Goal: Transaction & Acquisition: Book appointment/travel/reservation

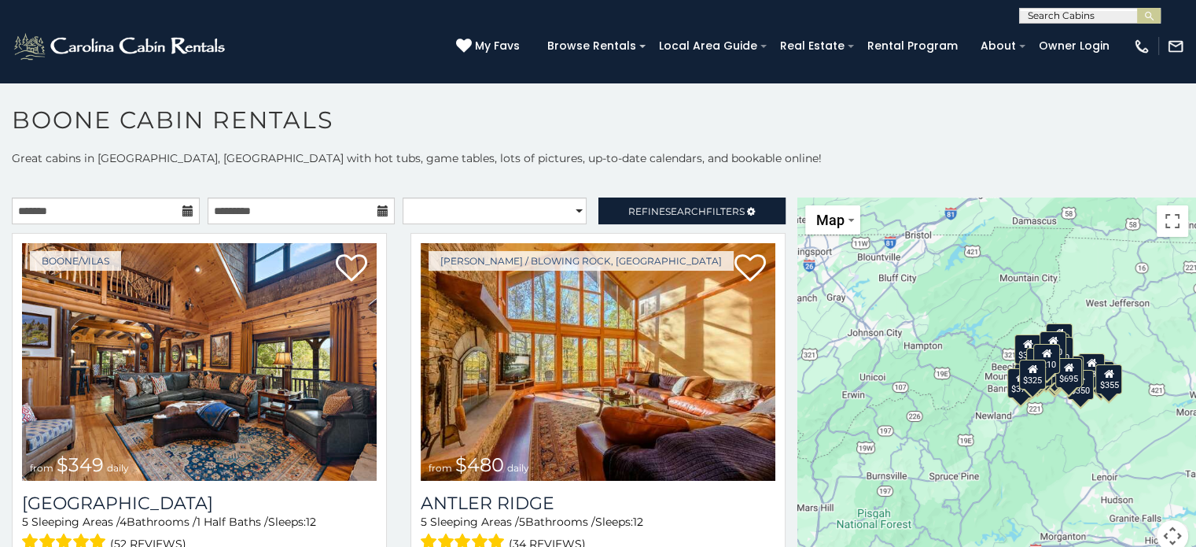
click at [188, 215] on icon at bounding box center [187, 210] width 11 height 11
click at [160, 213] on input "text" at bounding box center [106, 210] width 188 height 27
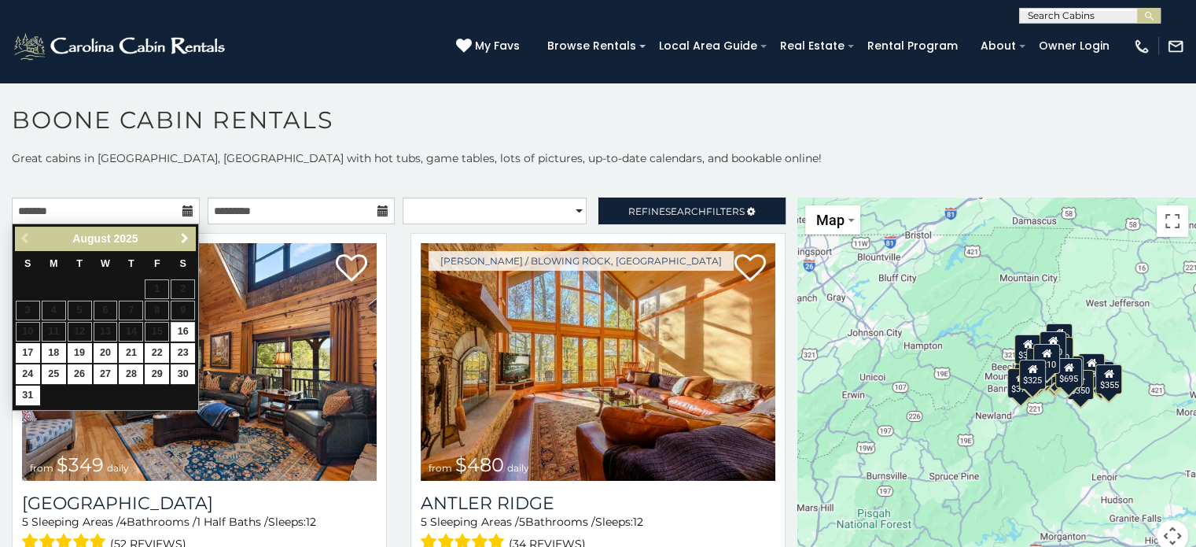
click at [189, 241] on span "Next" at bounding box center [185, 238] width 13 height 13
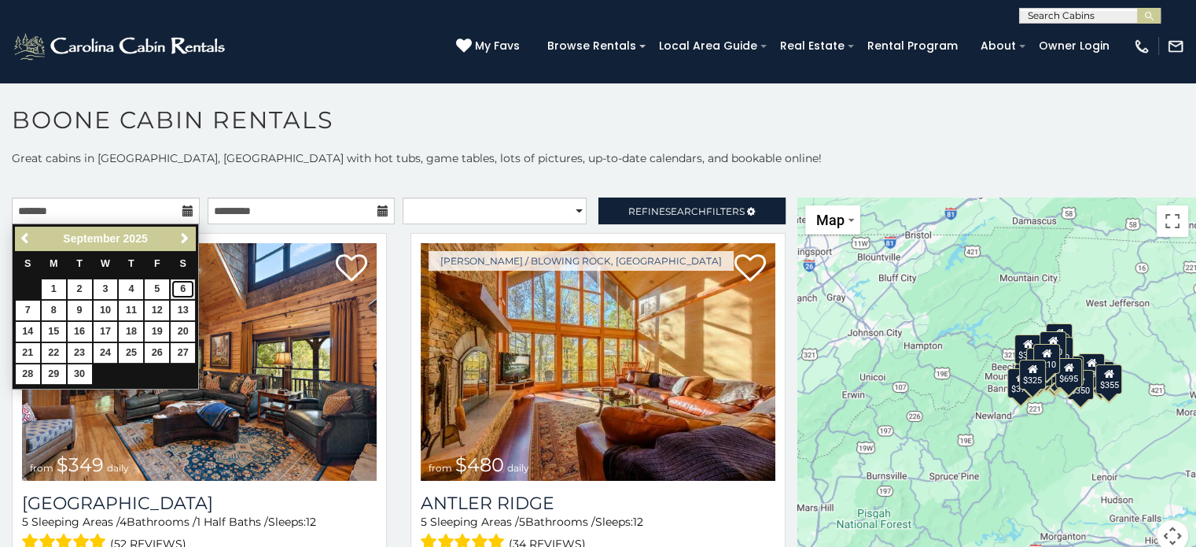
click at [182, 288] on link "6" at bounding box center [183, 289] width 24 height 20
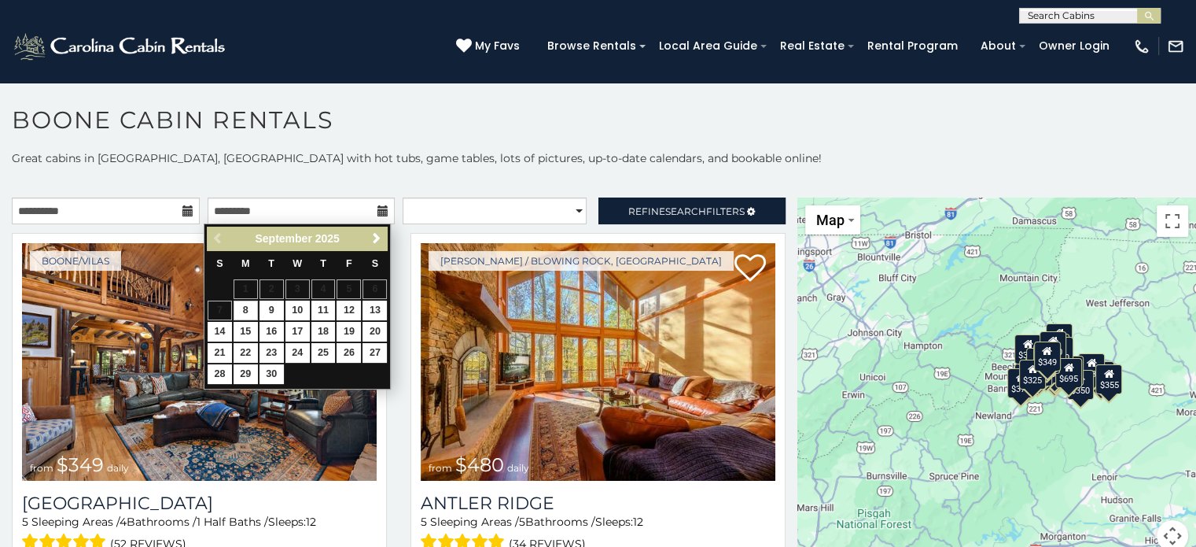
click at [220, 308] on table "S M T W T F S 1 2 3 4 5 6 7 8 9 10 11 12 13 14 15 16 17 18 19 20 21 22 23 24 25…" at bounding box center [297, 318] width 181 height 134
click at [293, 174] on p at bounding box center [598, 182] width 1196 height 16
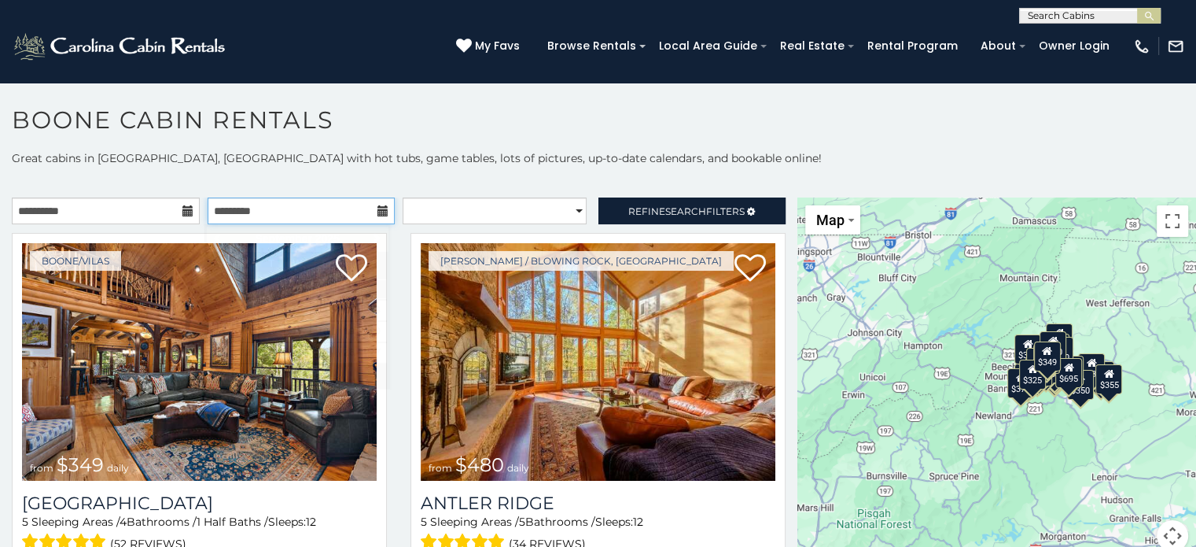
click at [381, 218] on input "text" at bounding box center [302, 210] width 188 height 27
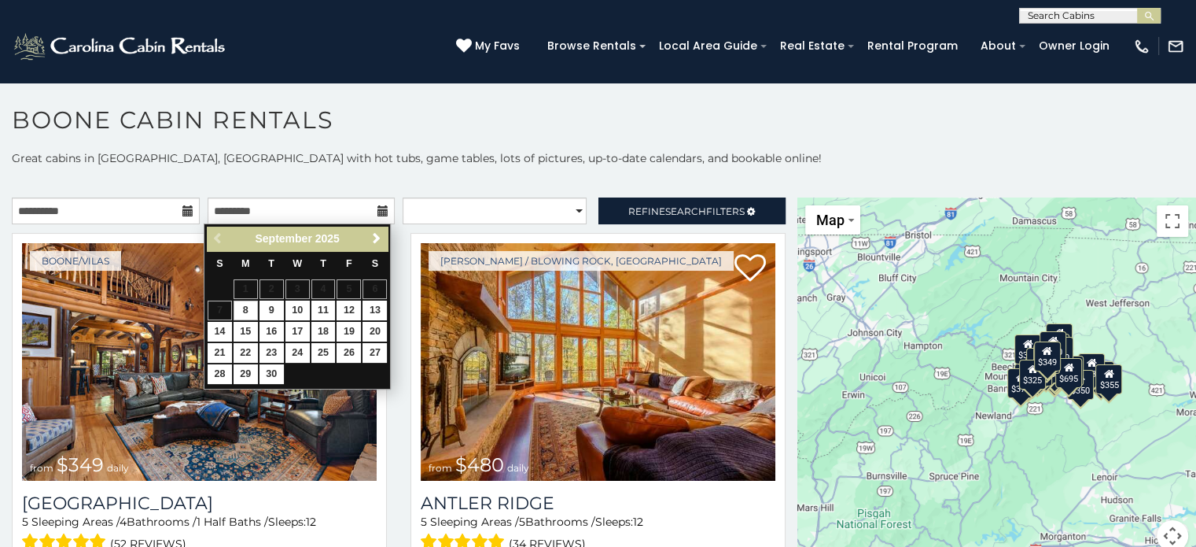
click at [377, 210] on icon at bounding box center [382, 210] width 11 height 11
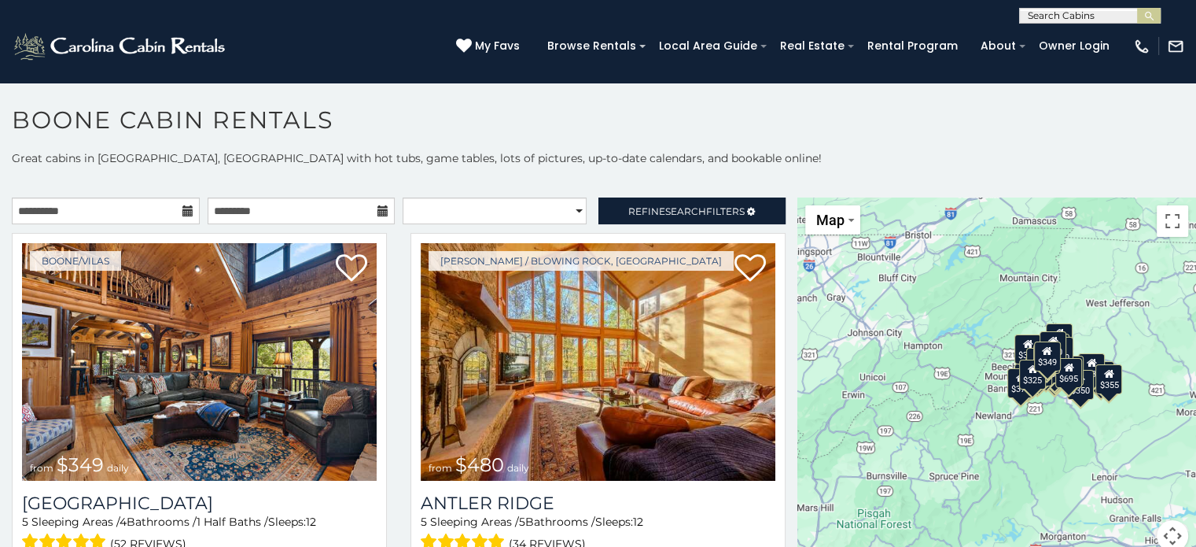
click at [377, 208] on icon at bounding box center [382, 210] width 11 height 11
click at [335, 176] on p at bounding box center [598, 182] width 1196 height 16
click at [307, 207] on input "text" at bounding box center [302, 210] width 188 height 27
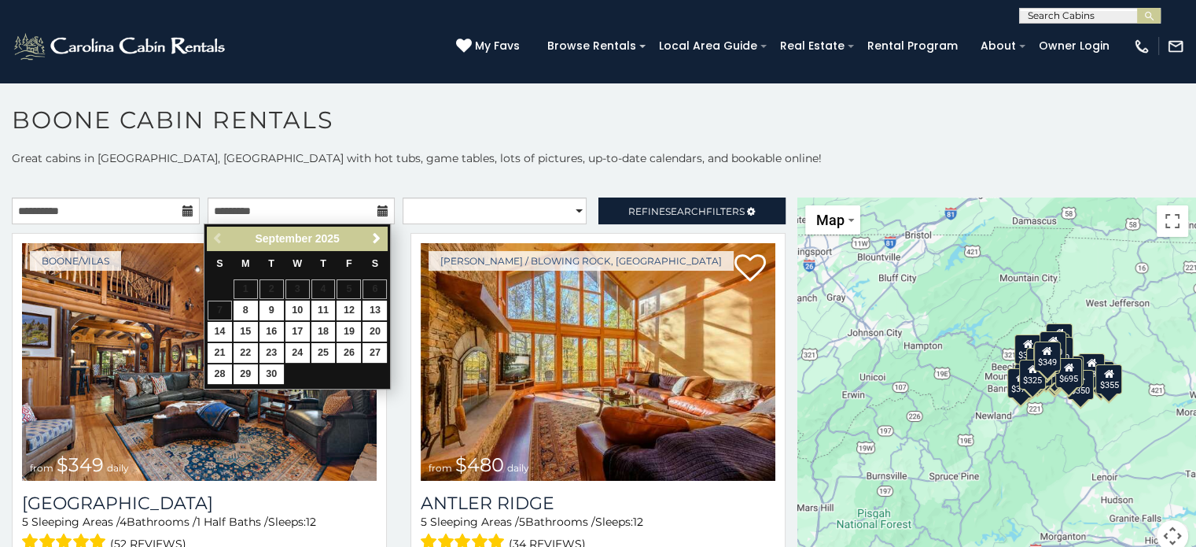
click at [215, 315] on table "S M T W T F S 1 2 3 4 5 6 7 8 9 10 11 12 13 14 15 16 17 18 19 20 21 22 23 24 25…" at bounding box center [297, 318] width 181 height 134
click at [222, 307] on table "S M T W T F S 1 2 3 4 5 6 7 8 9 10 11 12 13 14 15 16 17 18 19 20 21 22 23 24 25…" at bounding box center [297, 318] width 181 height 134
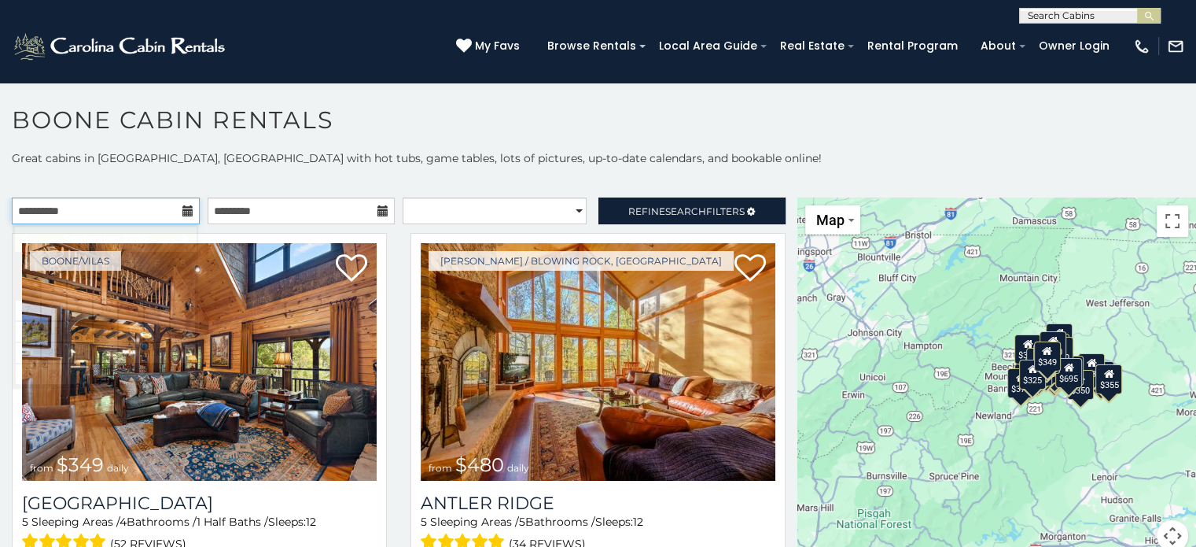
click at [189, 209] on div "**********" at bounding box center [106, 210] width 188 height 27
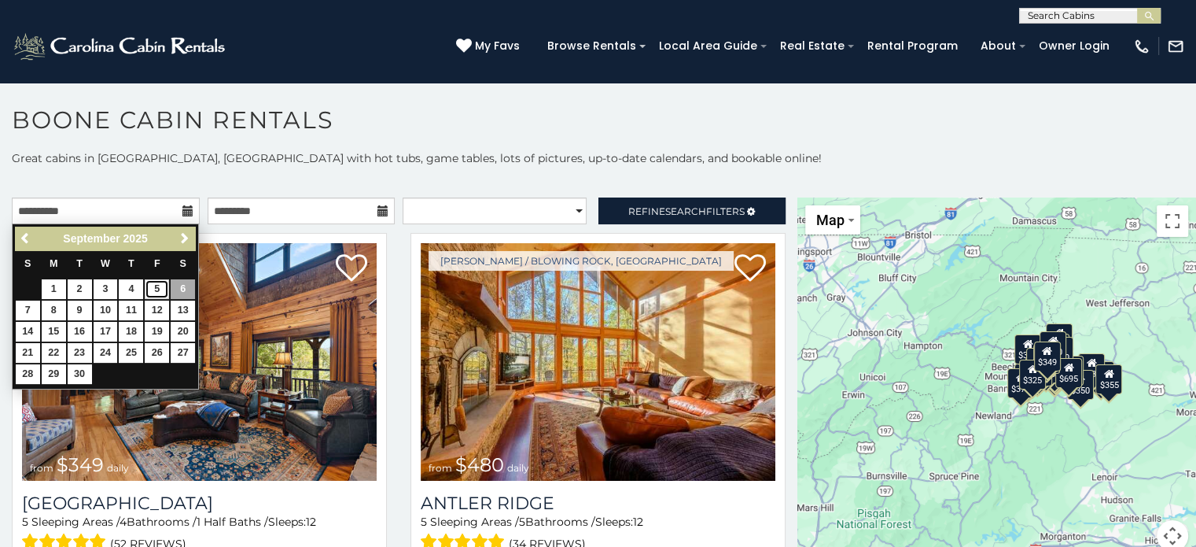
click at [165, 285] on link "5" at bounding box center [157, 289] width 24 height 20
type input "**********"
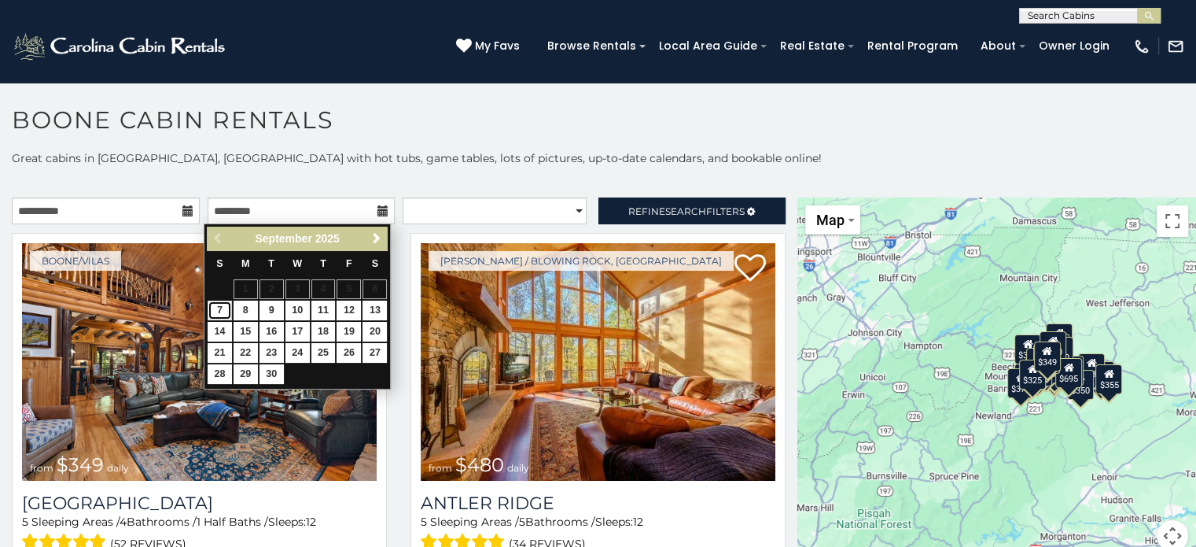
click at [219, 307] on link "7" at bounding box center [220, 310] width 24 height 20
type input "**********"
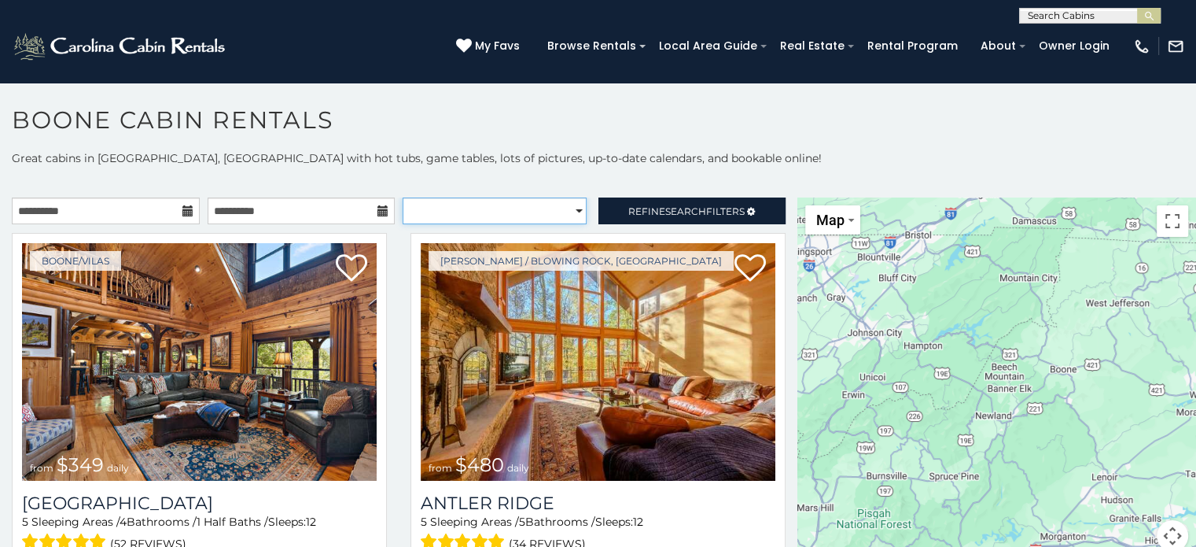
click at [521, 210] on select "**********" at bounding box center [495, 210] width 184 height 27
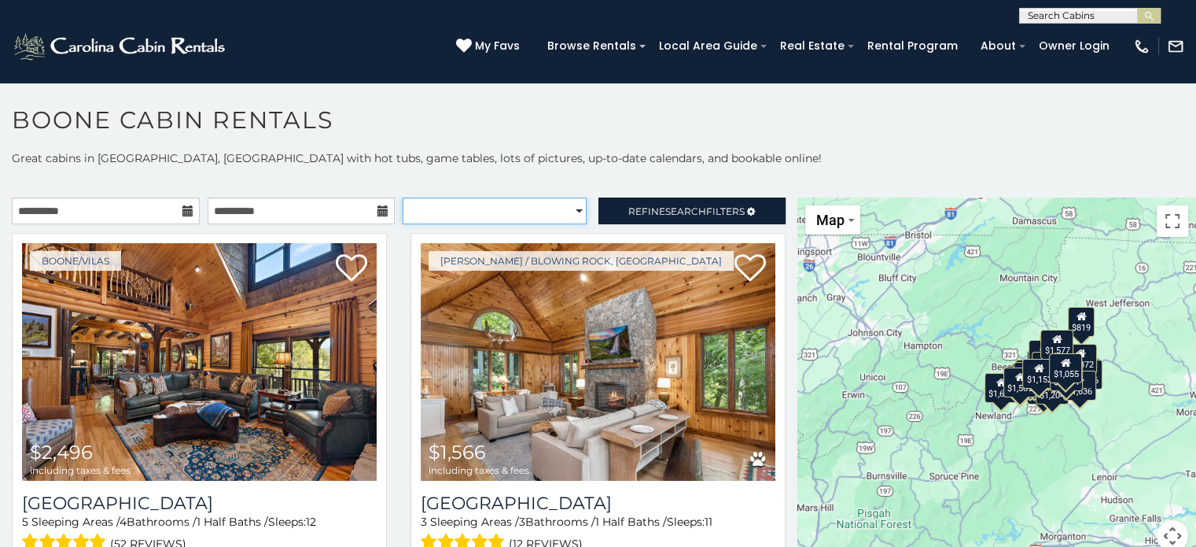
select select "*********"
click at [403, 197] on select "**********" at bounding box center [495, 210] width 184 height 27
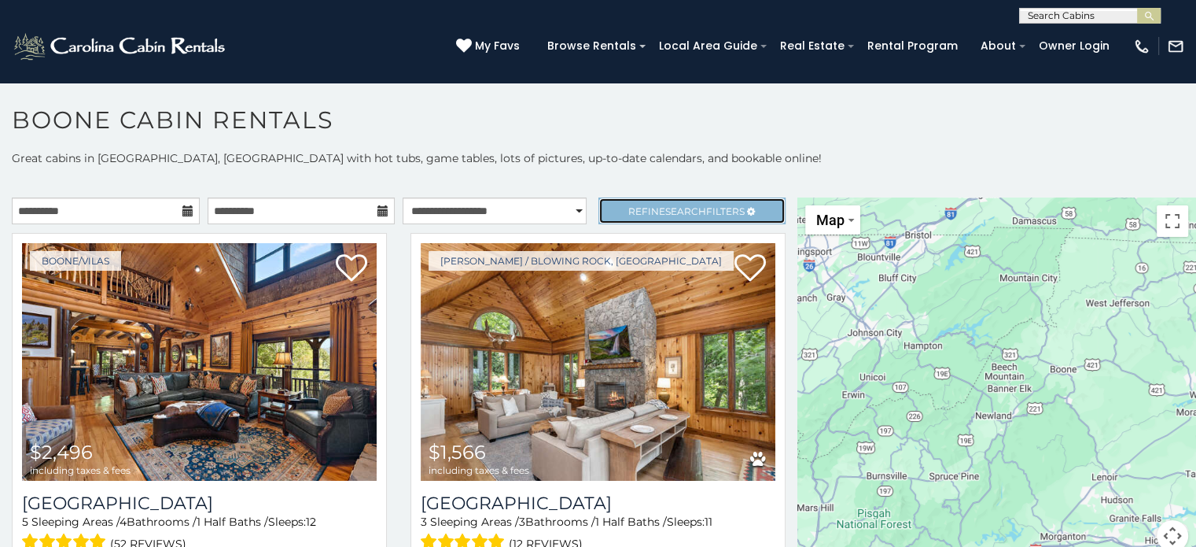
click at [642, 207] on span "Refine Search Filters" at bounding box center [686, 211] width 116 height 12
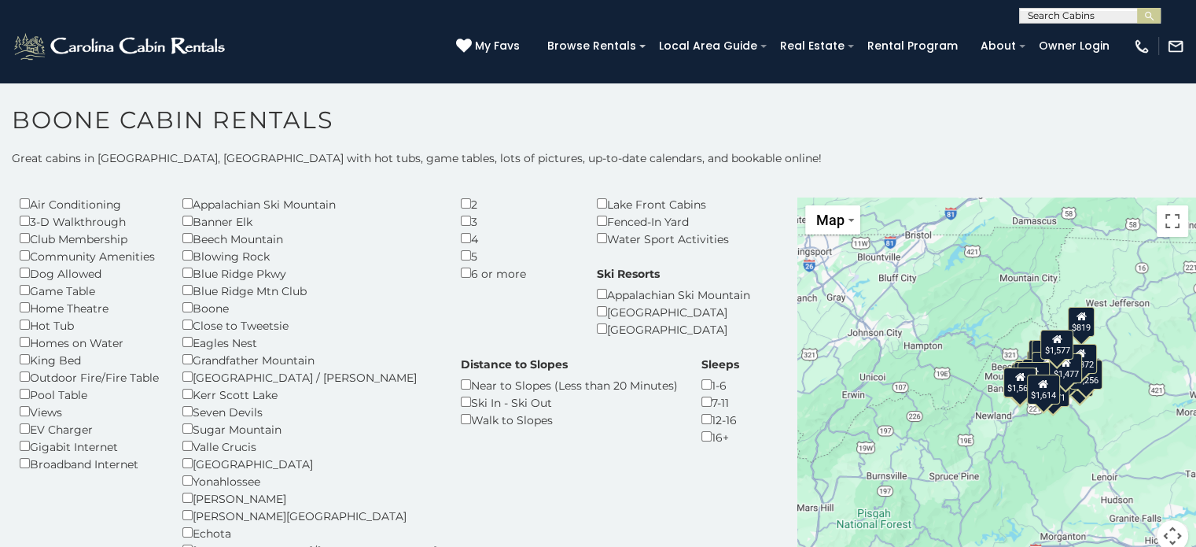
scroll to position [79, 0]
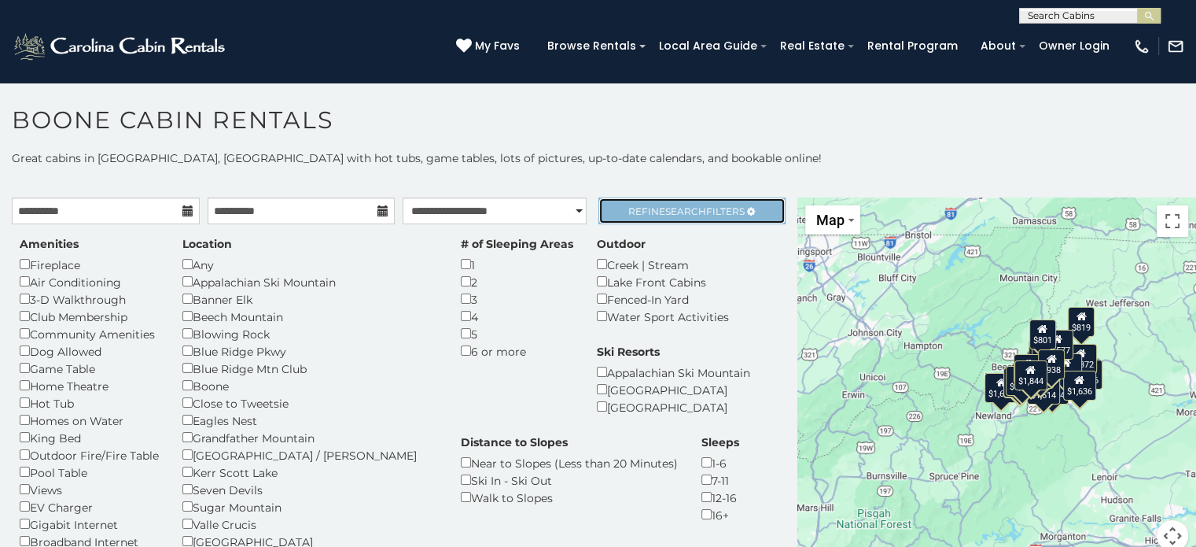
click at [673, 207] on span "Search" at bounding box center [685, 211] width 41 height 12
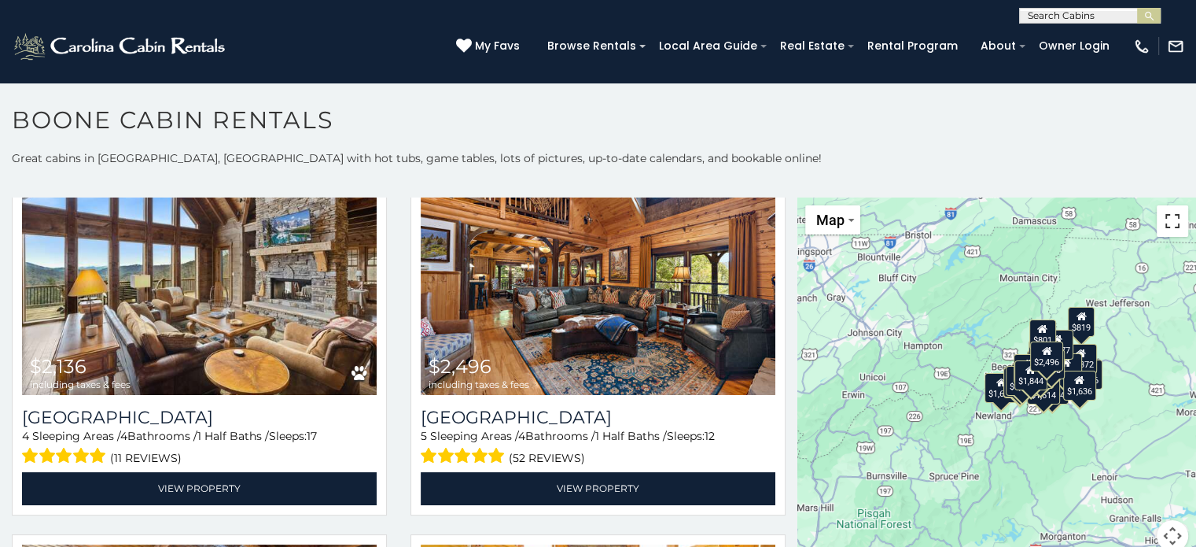
click at [1173, 232] on button "Toggle fullscreen view" at bounding box center [1172, 220] width 31 height 31
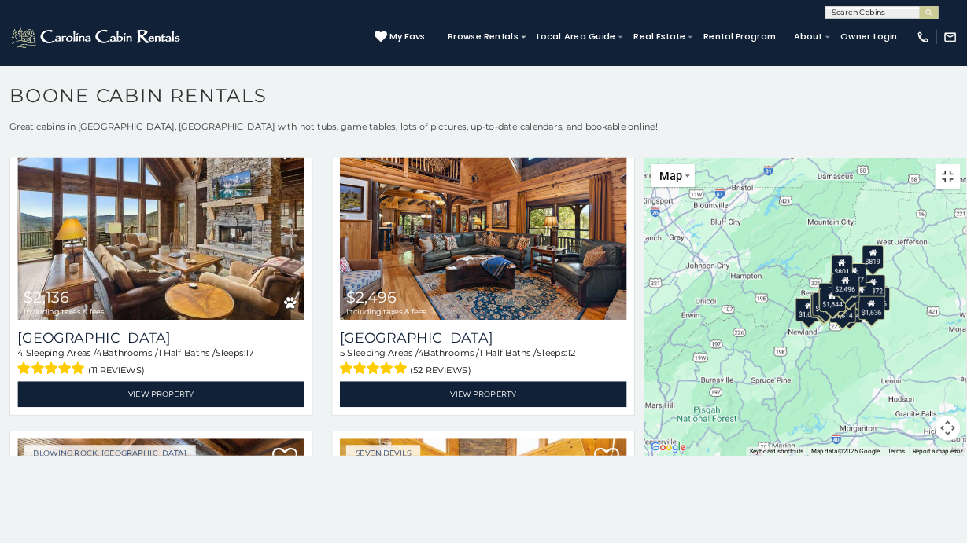
scroll to position [476, 0]
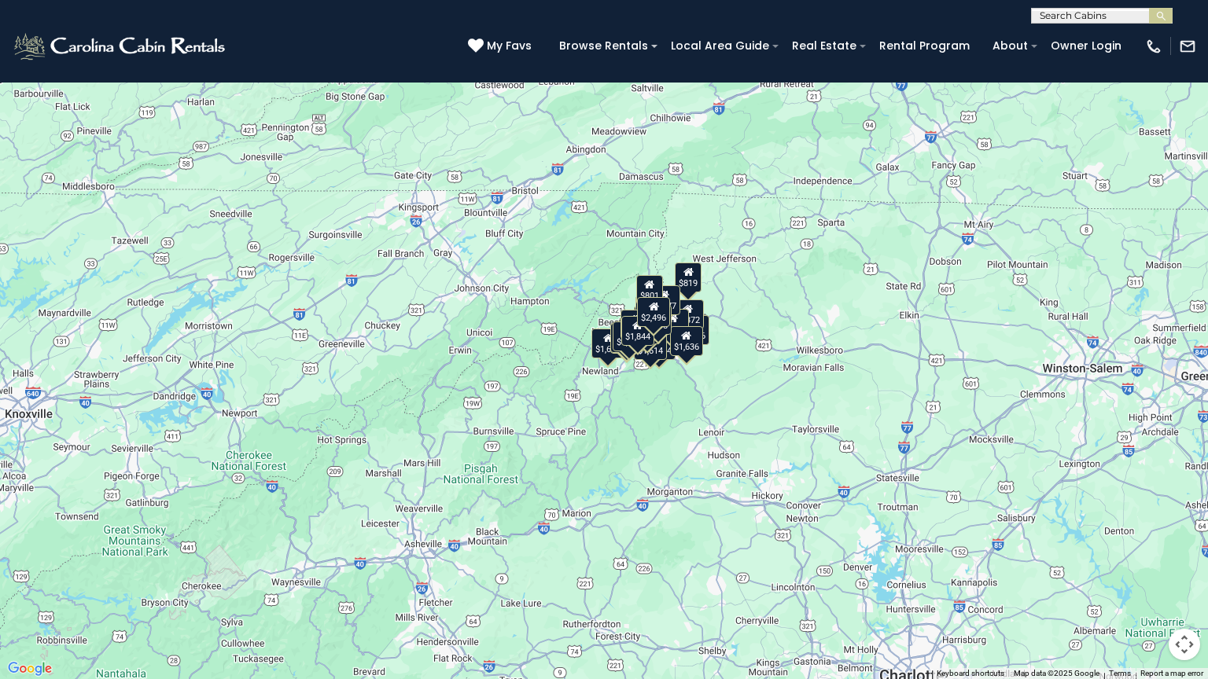
click at [537, 301] on div "$1,566 $1,844 $2,136 $2,496 $3,304 $1,653 $1,668 $1,692 $1,831 $1,995 $2,531 $8…" at bounding box center [604, 339] width 1208 height 679
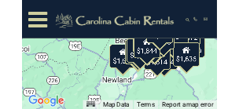
scroll to position [479, 0]
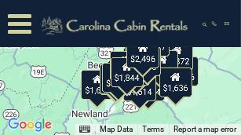
drag, startPoint x: 130, startPoint y: 42, endPoint x: 77, endPoint y: 67, distance: 58.4
click at [77, 66] on div "$1,566 $1,844 $2,136 $2,496 $3,304 $1,653 $1,668 $1,692 $1,831 $1,995 $2,531 $8…" at bounding box center [120, 67] width 241 height 135
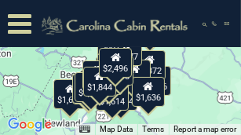
click at [179, 44] on div "$1,566 $1,844 $2,136 $2,496 $3,304 $1,653 $1,668 $1,692 $1,831 $1,995 $2,531 $8…" at bounding box center [120, 67] width 241 height 135
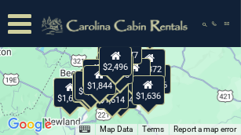
click at [209, 25] on button "Toggle fullscreen view" at bounding box center [217, 23] width 31 height 31
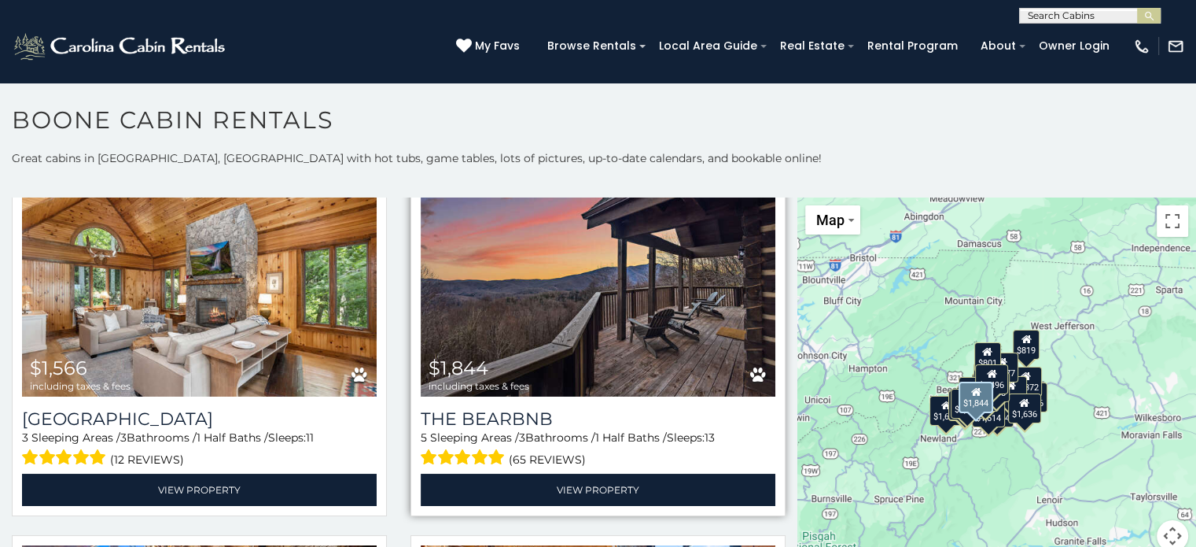
scroll to position [0, 0]
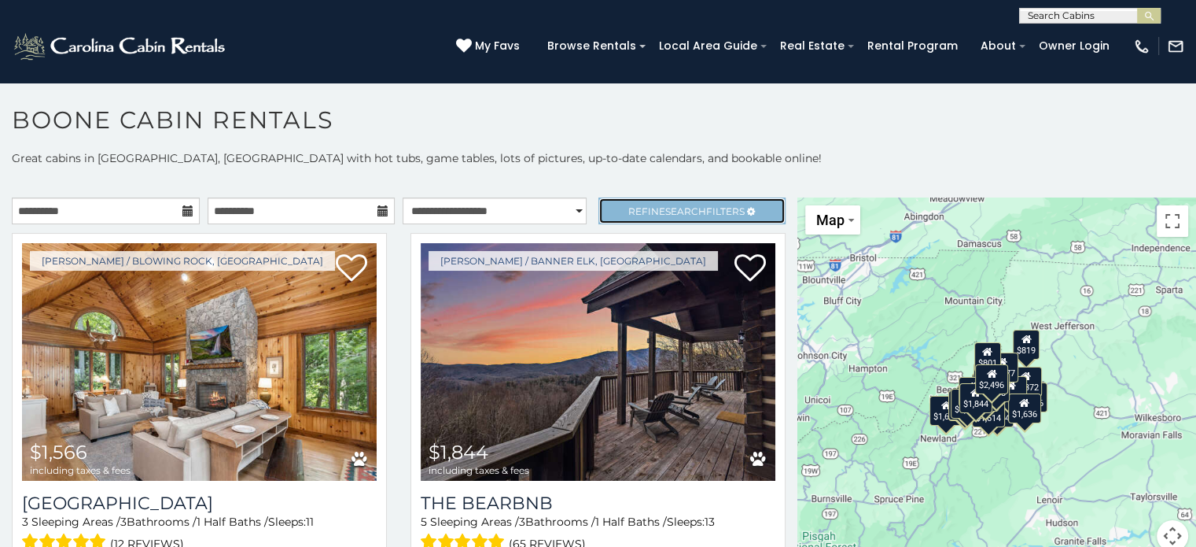
click at [665, 208] on span "Search" at bounding box center [685, 211] width 41 height 12
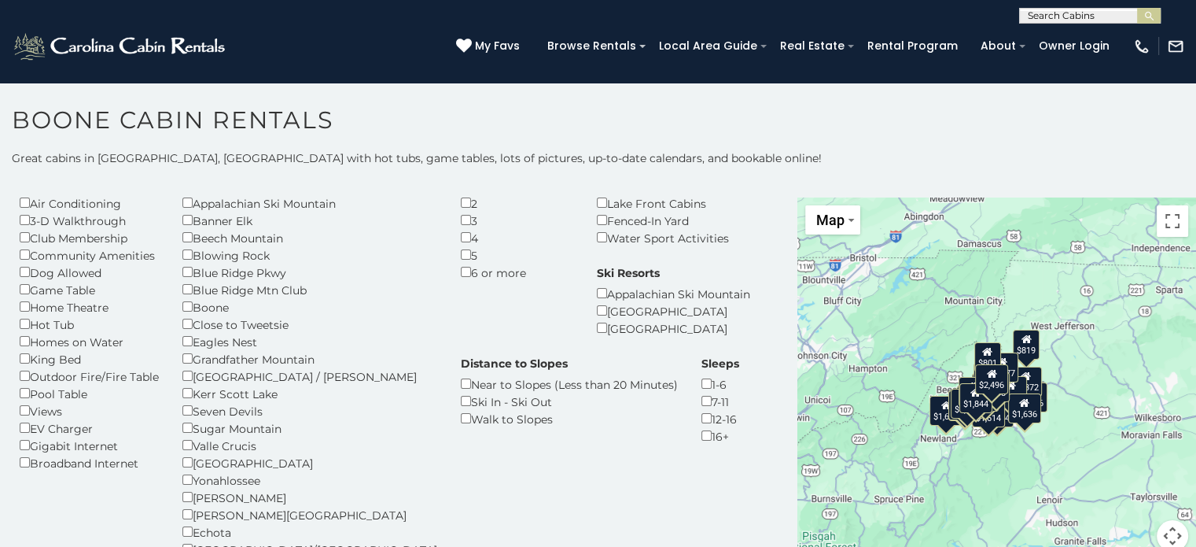
scroll to position [79, 0]
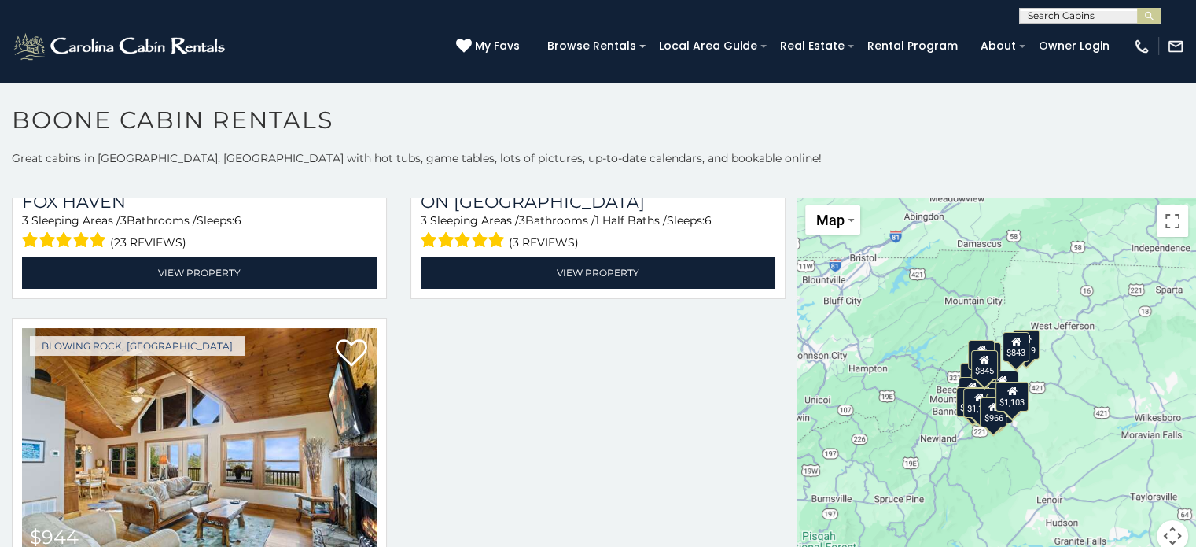
scroll to position [3549, 0]
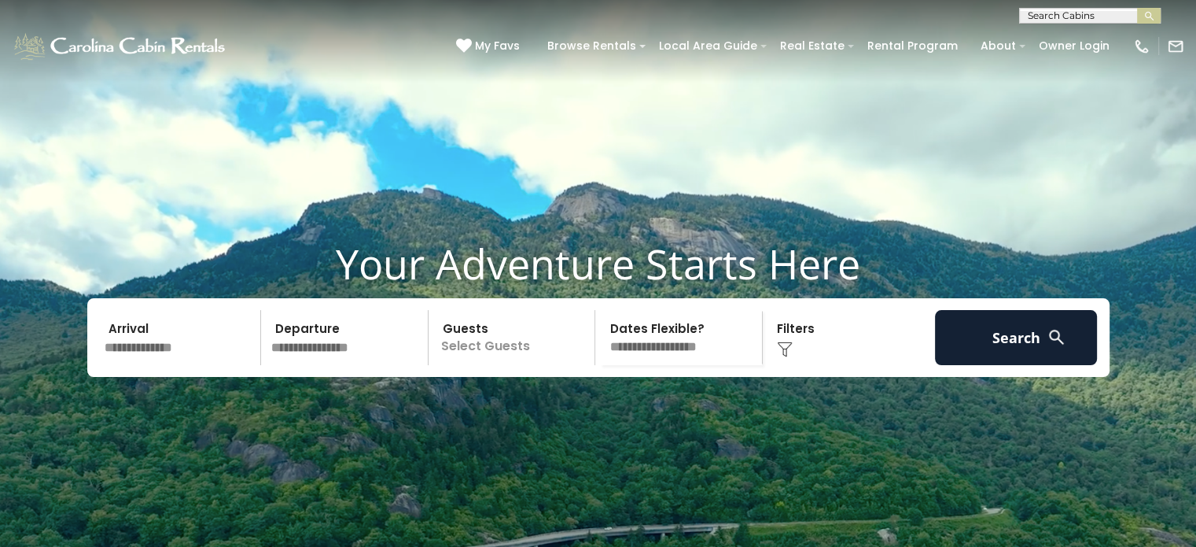
click at [163, 363] on input "text" at bounding box center [180, 337] width 163 height 55
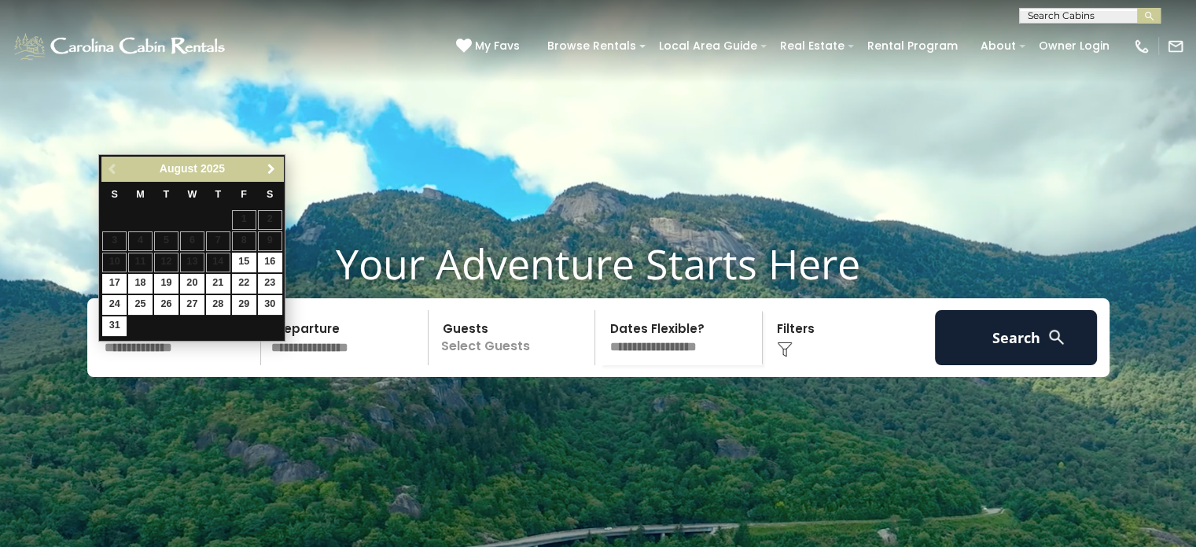
click at [274, 167] on span "Next" at bounding box center [271, 169] width 13 height 13
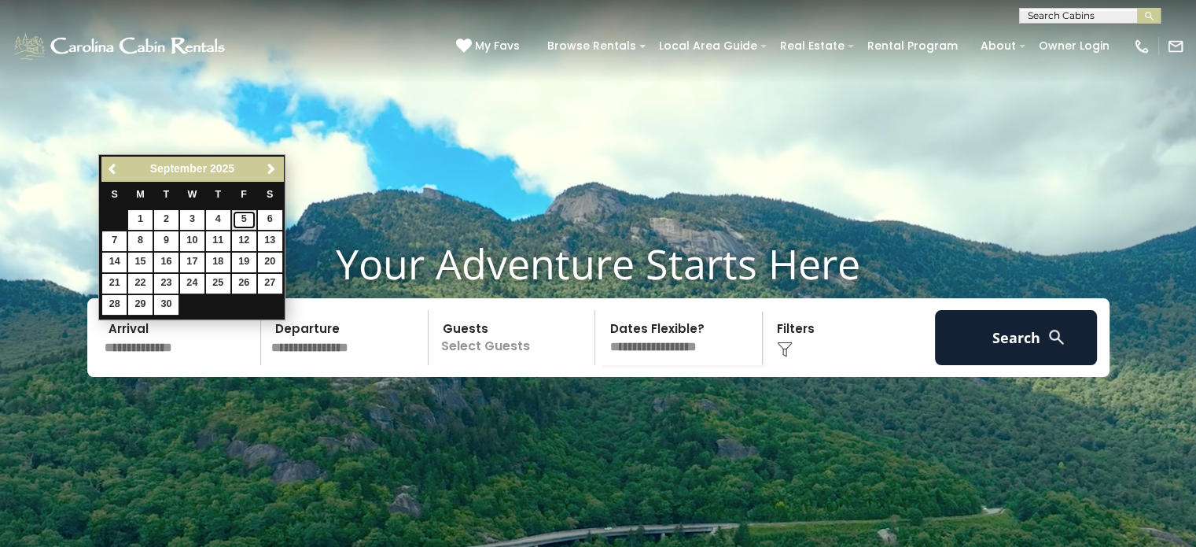
click at [245, 222] on link "5" at bounding box center [244, 220] width 24 height 20
type input "******"
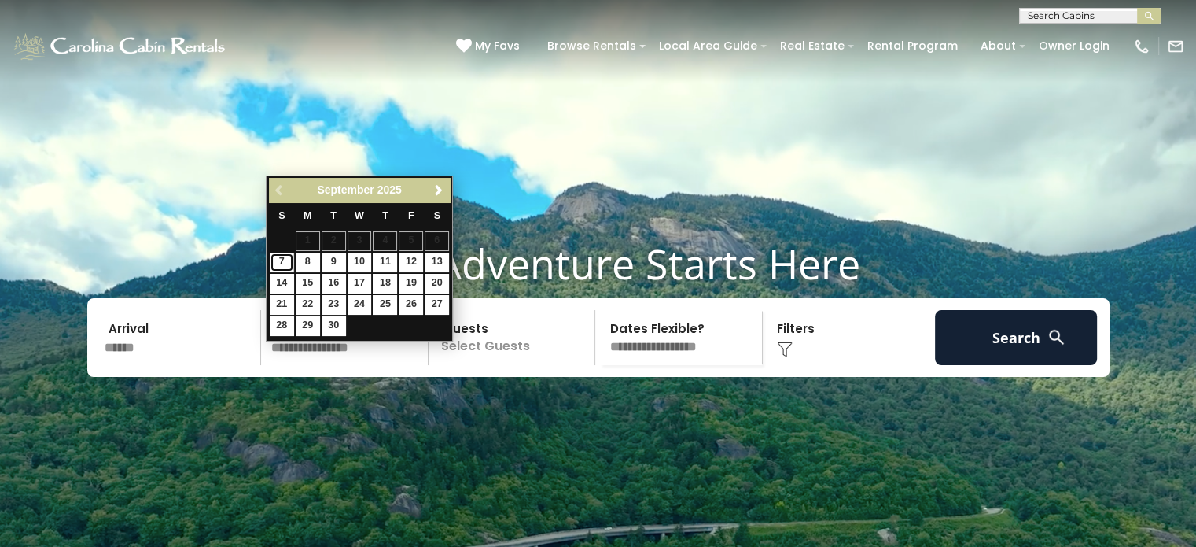
click at [278, 267] on link "7" at bounding box center [282, 262] width 24 height 20
type input "******"
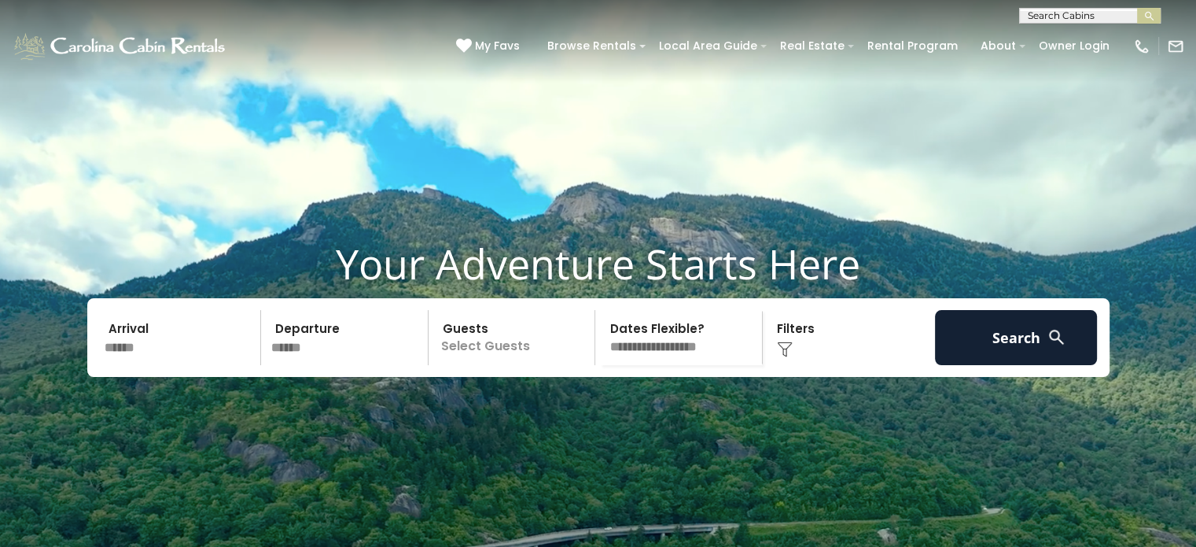
click at [485, 365] on p "Select Guests" at bounding box center [514, 337] width 162 height 55
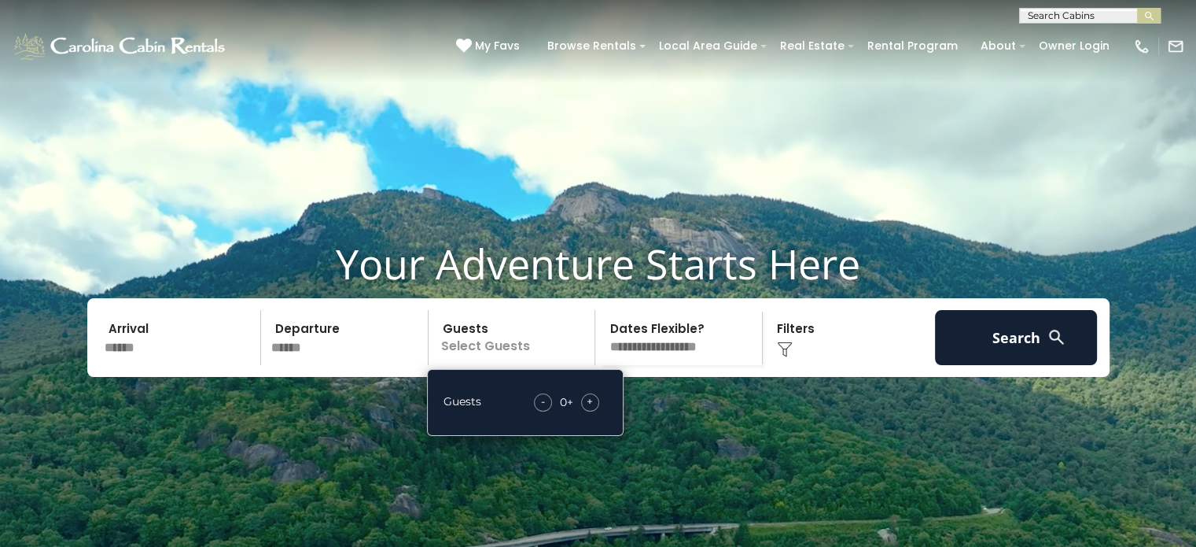
click at [596, 411] on div "+" at bounding box center [590, 402] width 18 height 18
click at [660, 461] on video at bounding box center [598, 299] width 1196 height 598
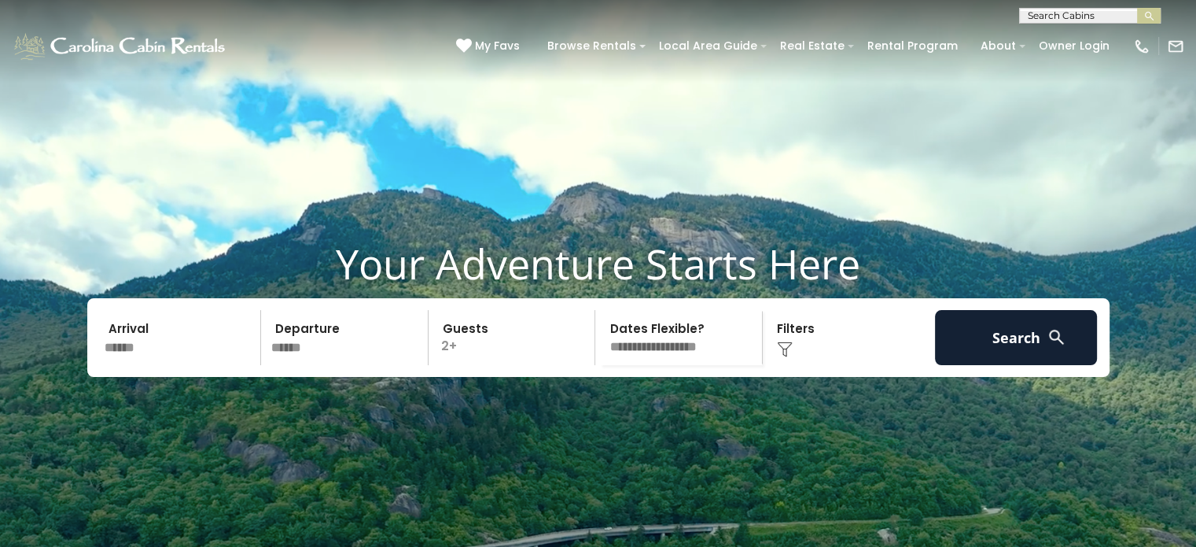
click at [676, 363] on select "**********" at bounding box center [681, 337] width 162 height 55
click at [653, 288] on h1 "Your Adventure Starts Here" at bounding box center [598, 263] width 1173 height 49
click at [797, 359] on div "Click to Choose" at bounding box center [849, 337] width 163 height 55
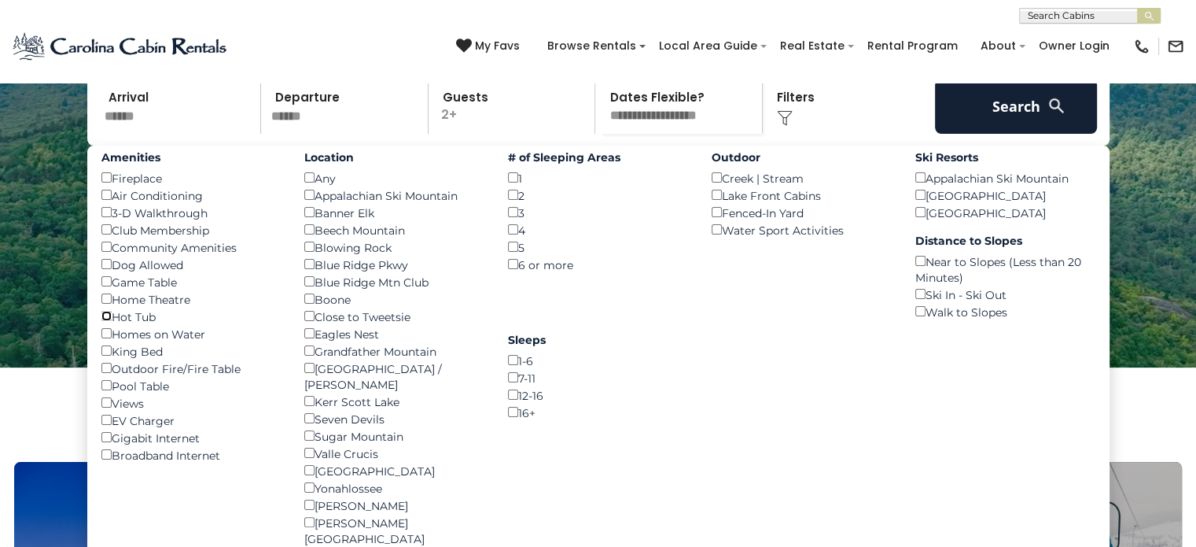
scroll to position [157, 0]
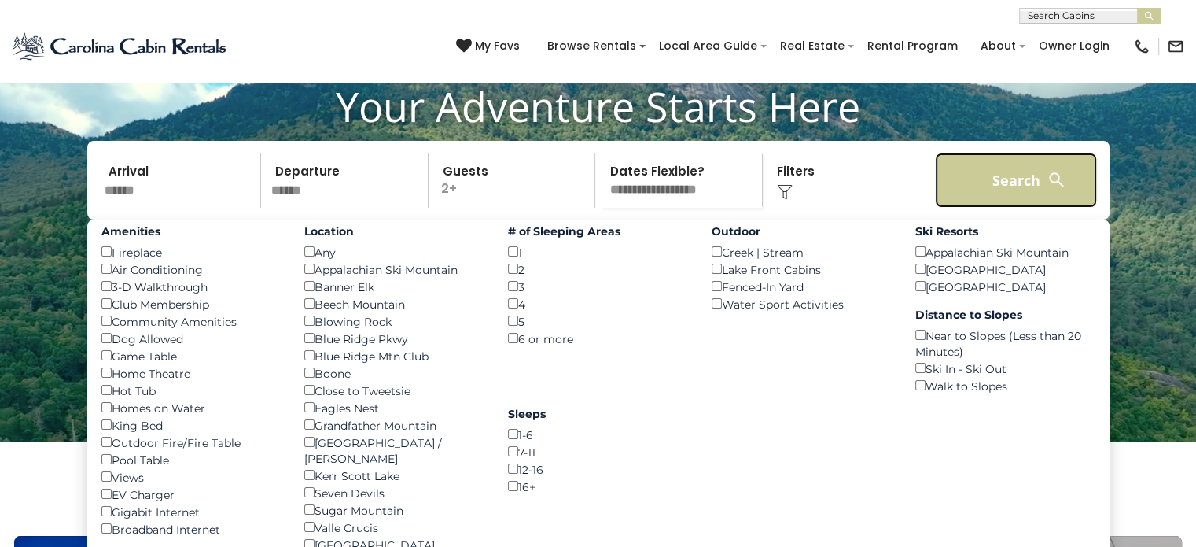
click at [1005, 208] on button "Search" at bounding box center [1016, 180] width 163 height 55
